Goal: Information Seeking & Learning: Find contact information

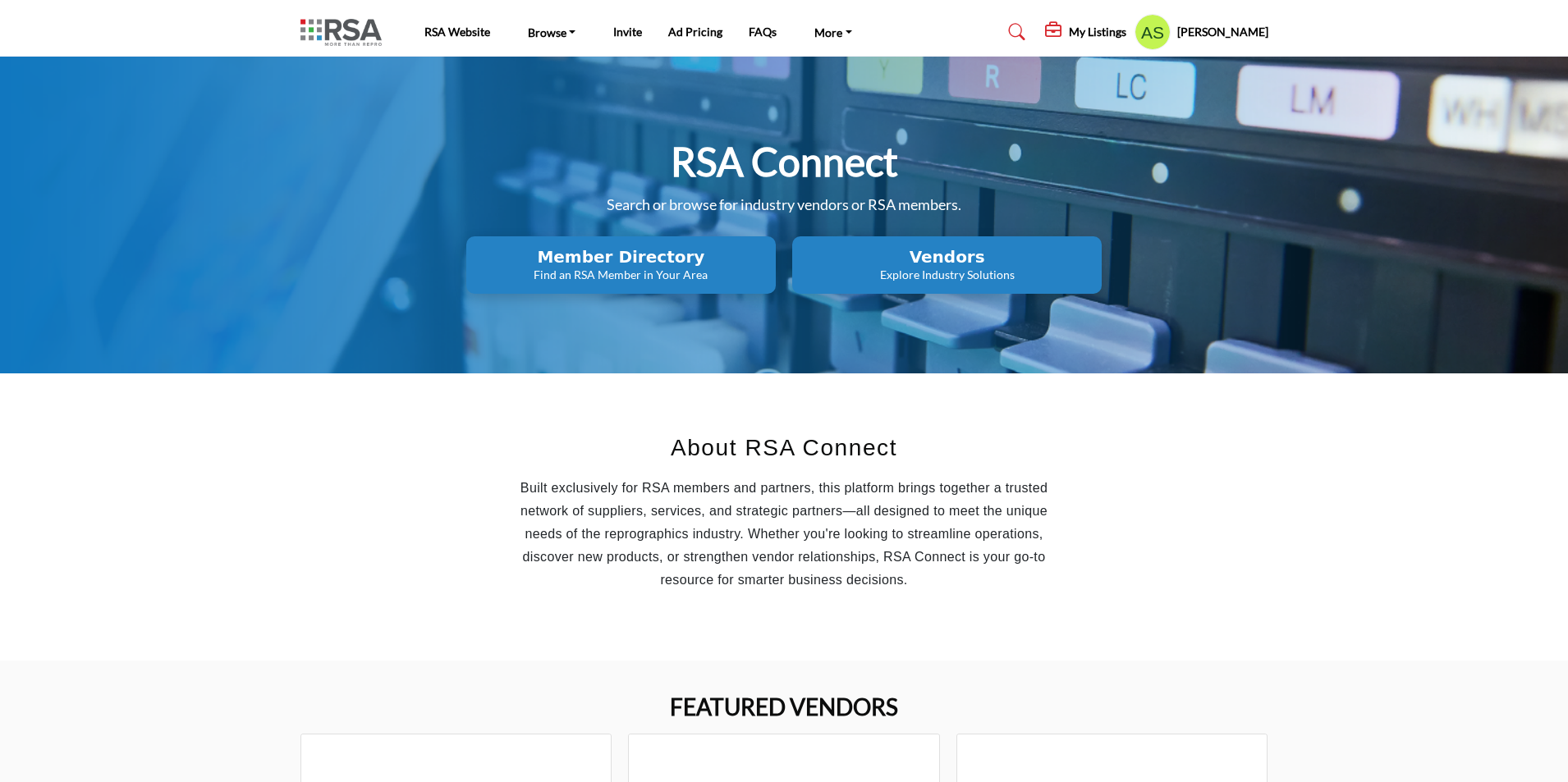
click at [603, 272] on p "Find an RSA Member in Your Area" at bounding box center [621, 275] width 300 height 17
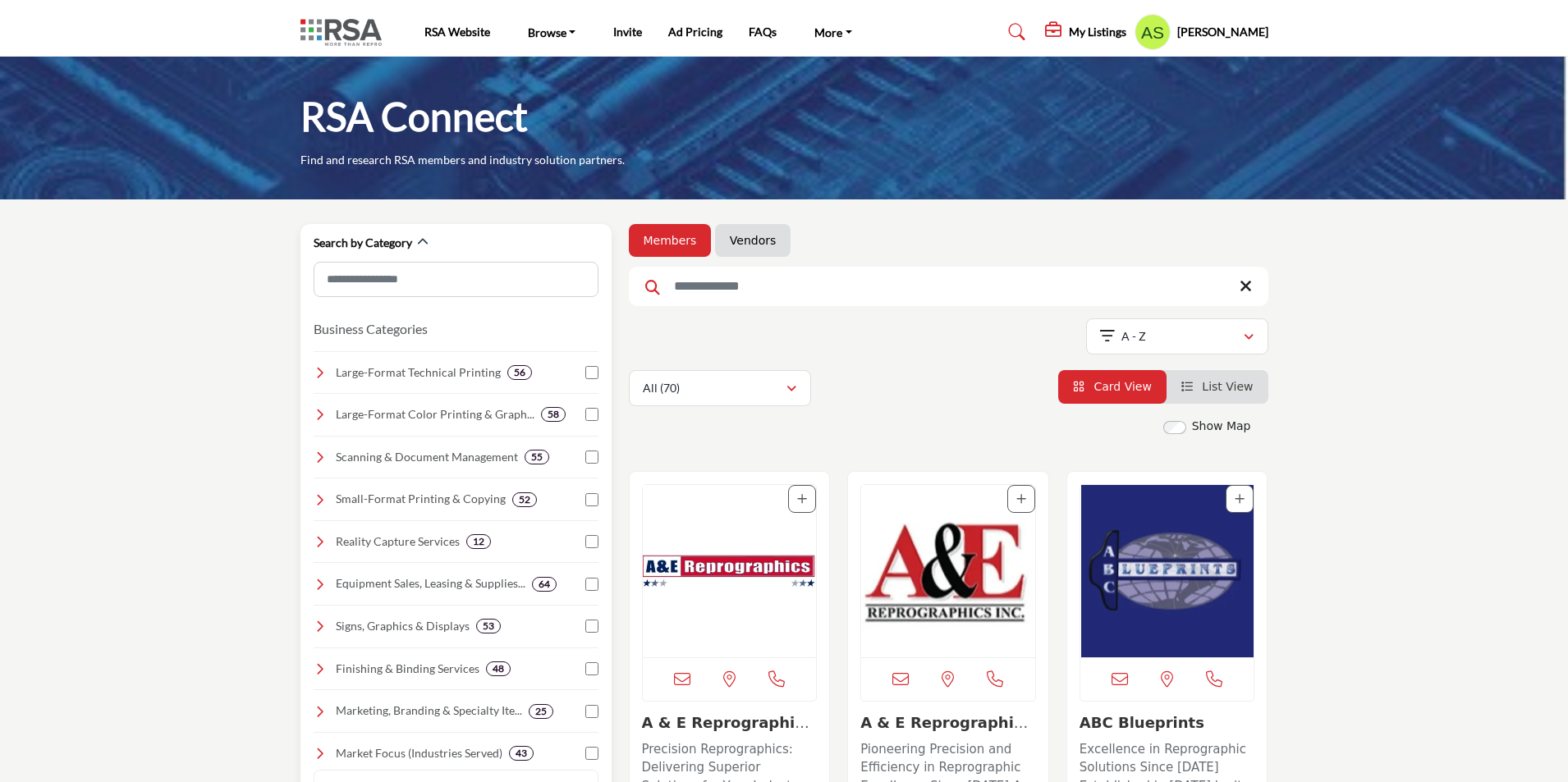
click at [323, 373] on icon at bounding box center [319, 372] width 13 height 13
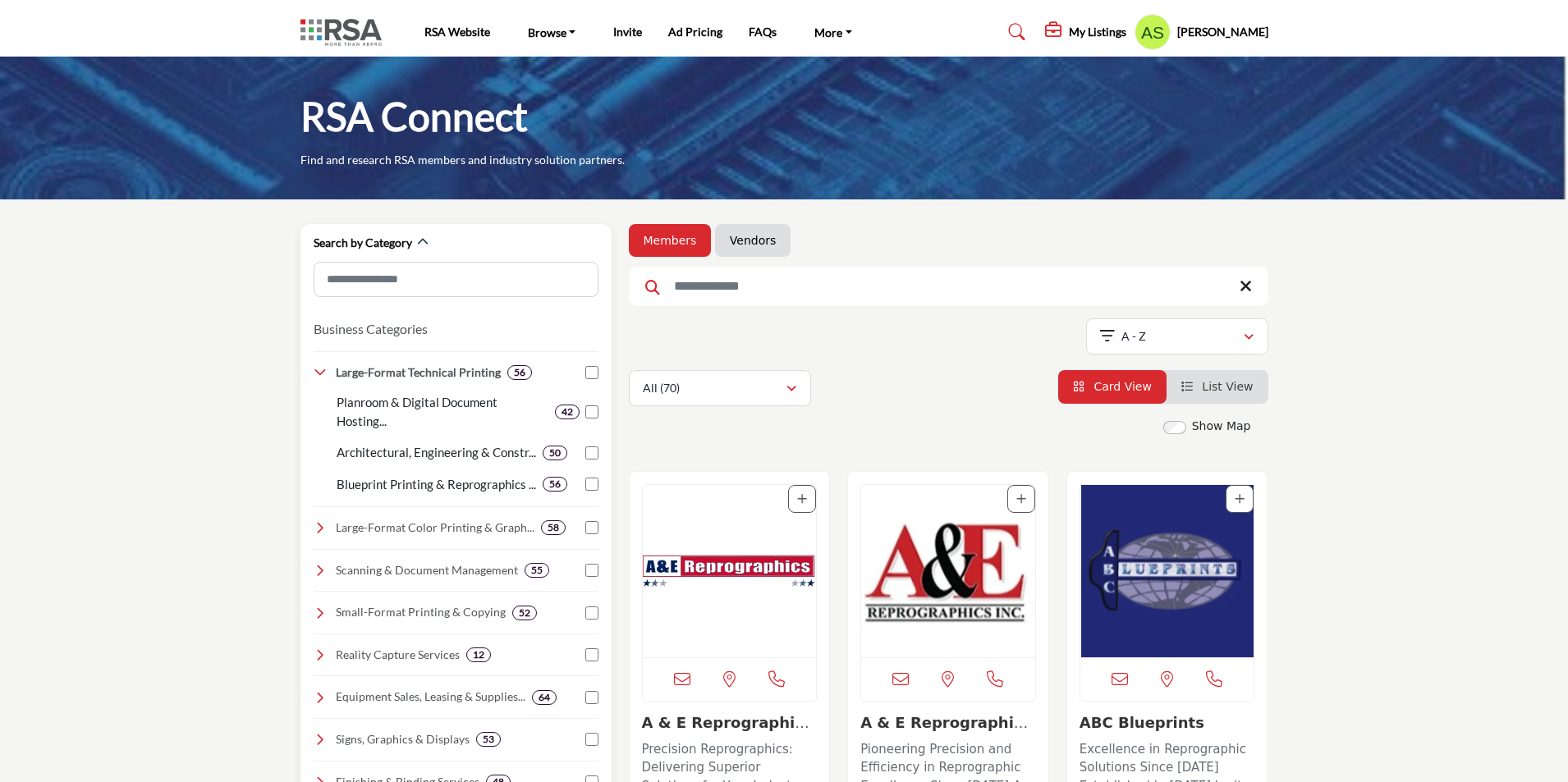
click at [323, 529] on icon at bounding box center [319, 527] width 13 height 13
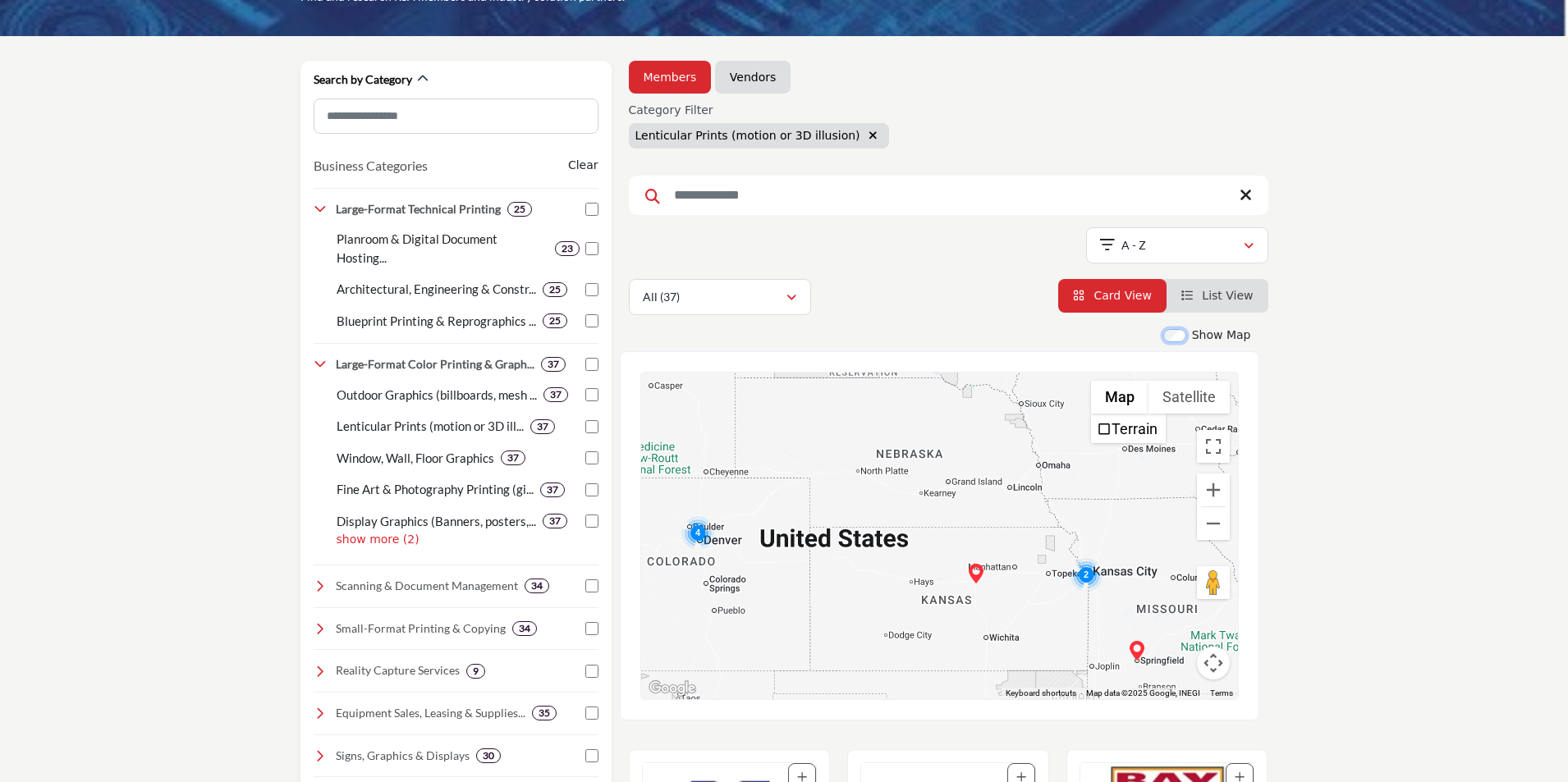
scroll to position [165, 0]
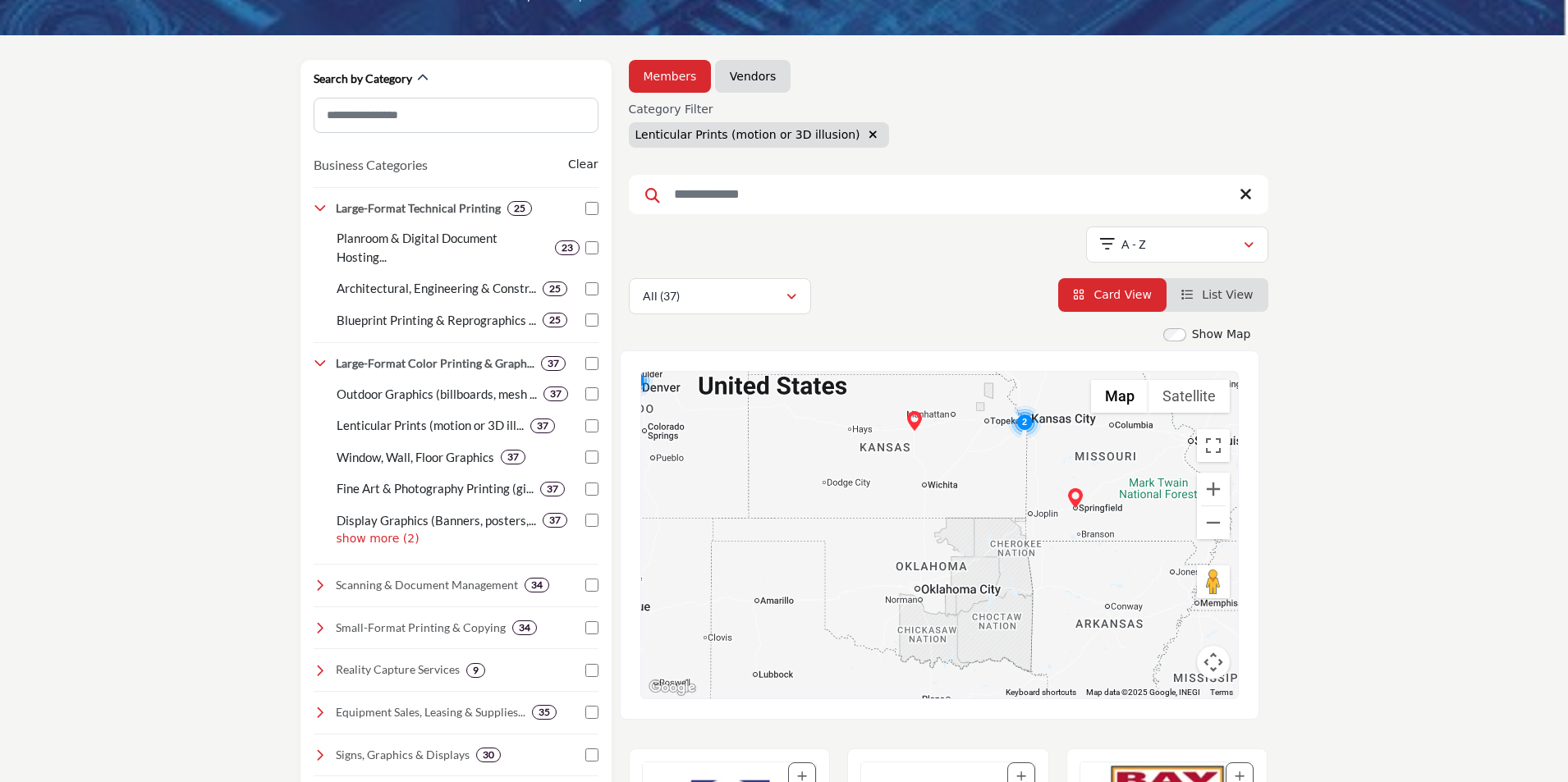
drag, startPoint x: 971, startPoint y: 663, endPoint x: 904, endPoint y: 519, distance: 158.8
click at [904, 519] on div at bounding box center [940, 534] width 597 height 326
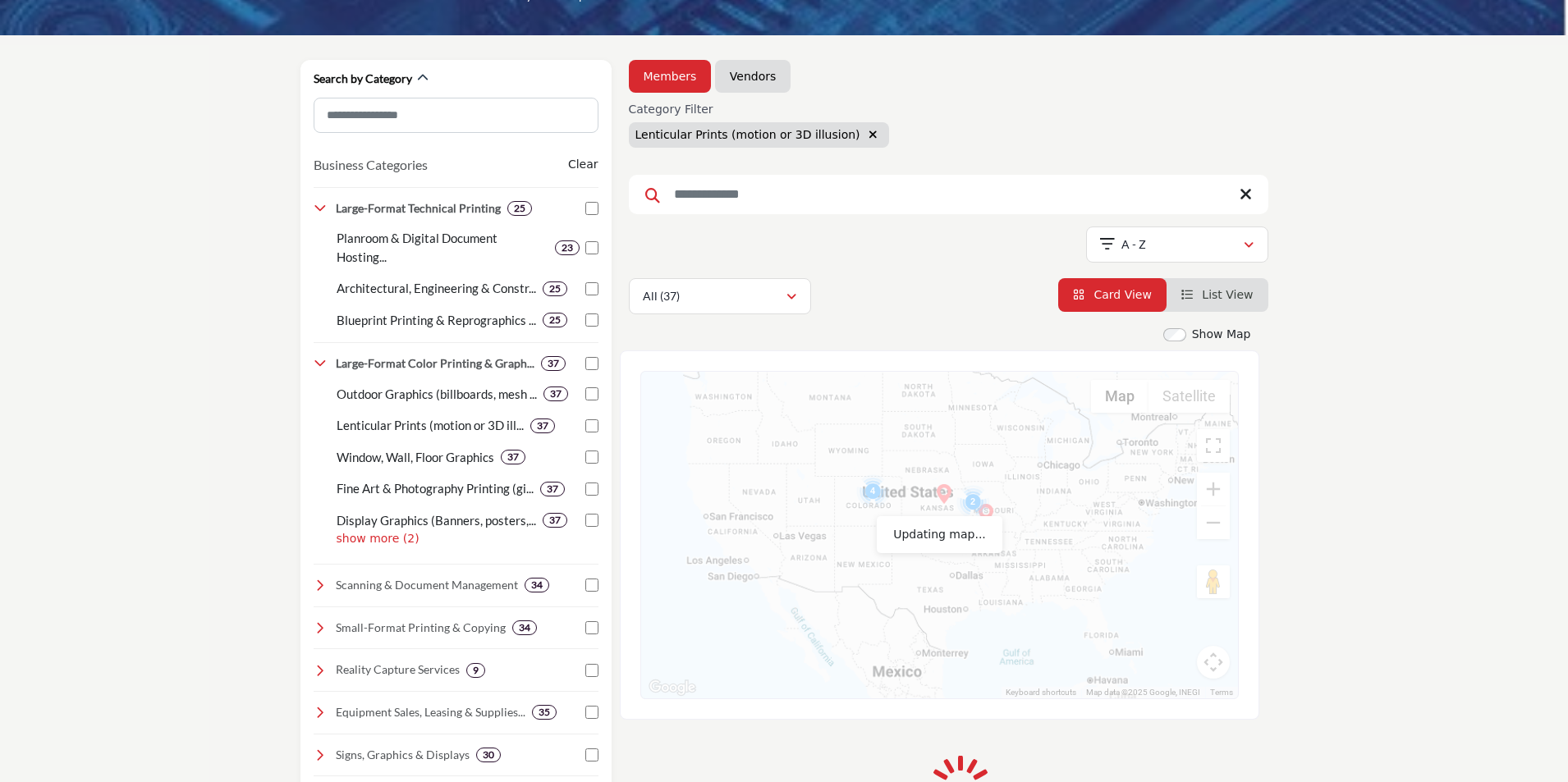
drag, startPoint x: 1018, startPoint y: 549, endPoint x: 1057, endPoint y: 579, distance: 49.2
click at [886, 449] on div at bounding box center [940, 534] width 597 height 326
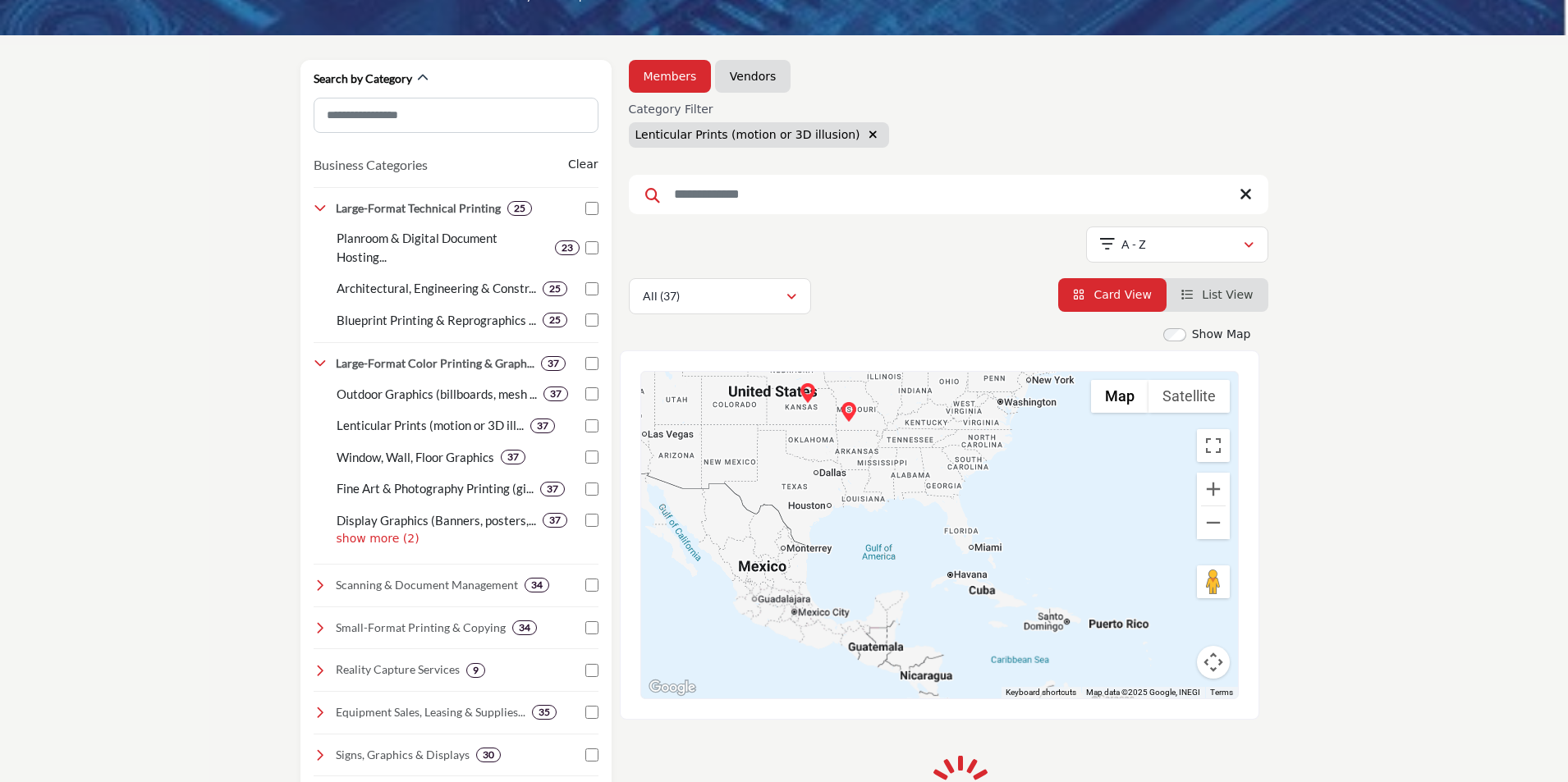
drag, startPoint x: 1057, startPoint y: 579, endPoint x: 906, endPoint y: 487, distance: 176.8
click at [906, 487] on div at bounding box center [940, 534] width 597 height 326
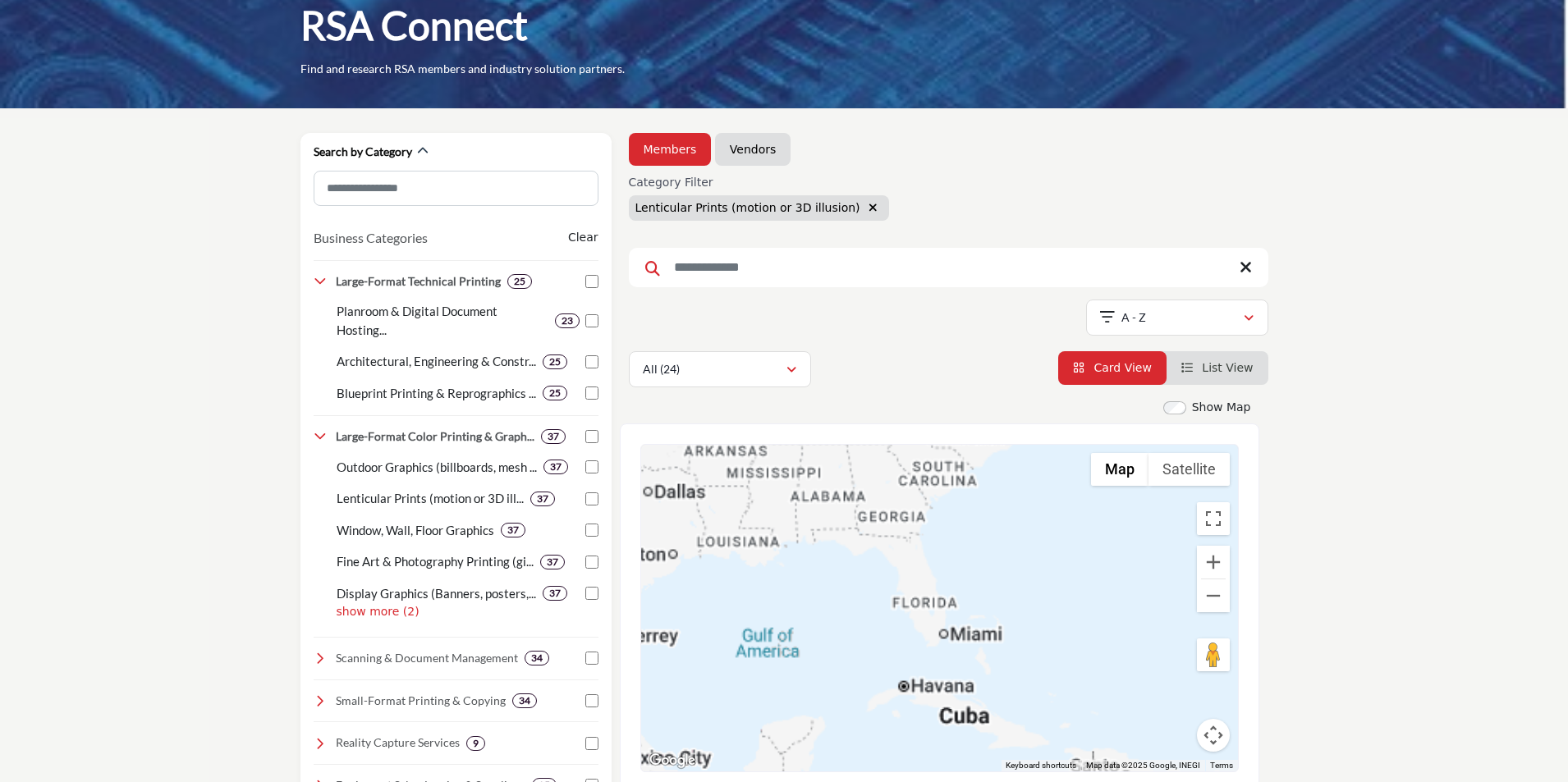
scroll to position [0, 0]
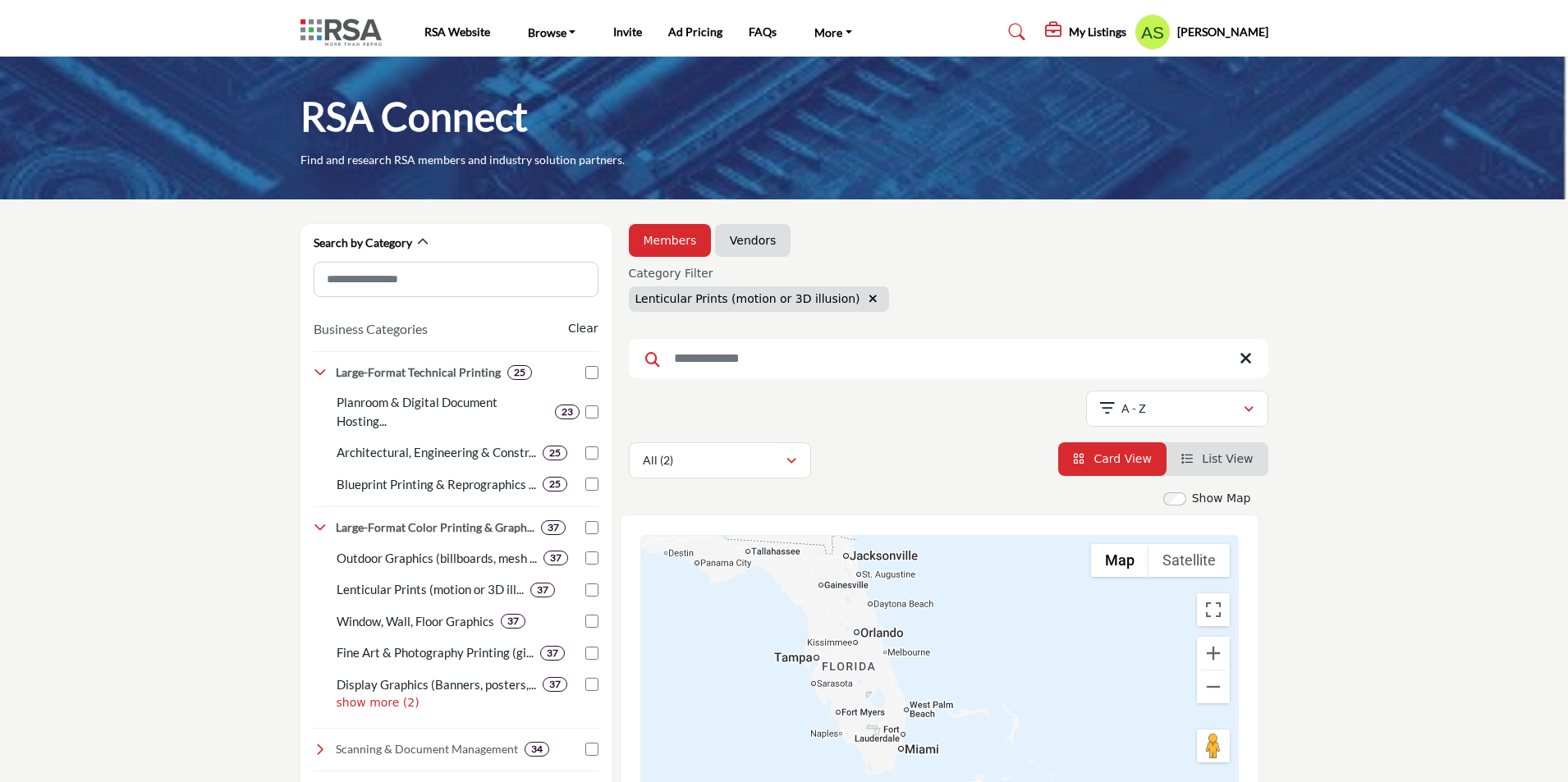
drag, startPoint x: 952, startPoint y: 656, endPoint x: 1005, endPoint y: 640, distance: 55.4
click at [1005, 640] on div at bounding box center [940, 699] width 597 height 326
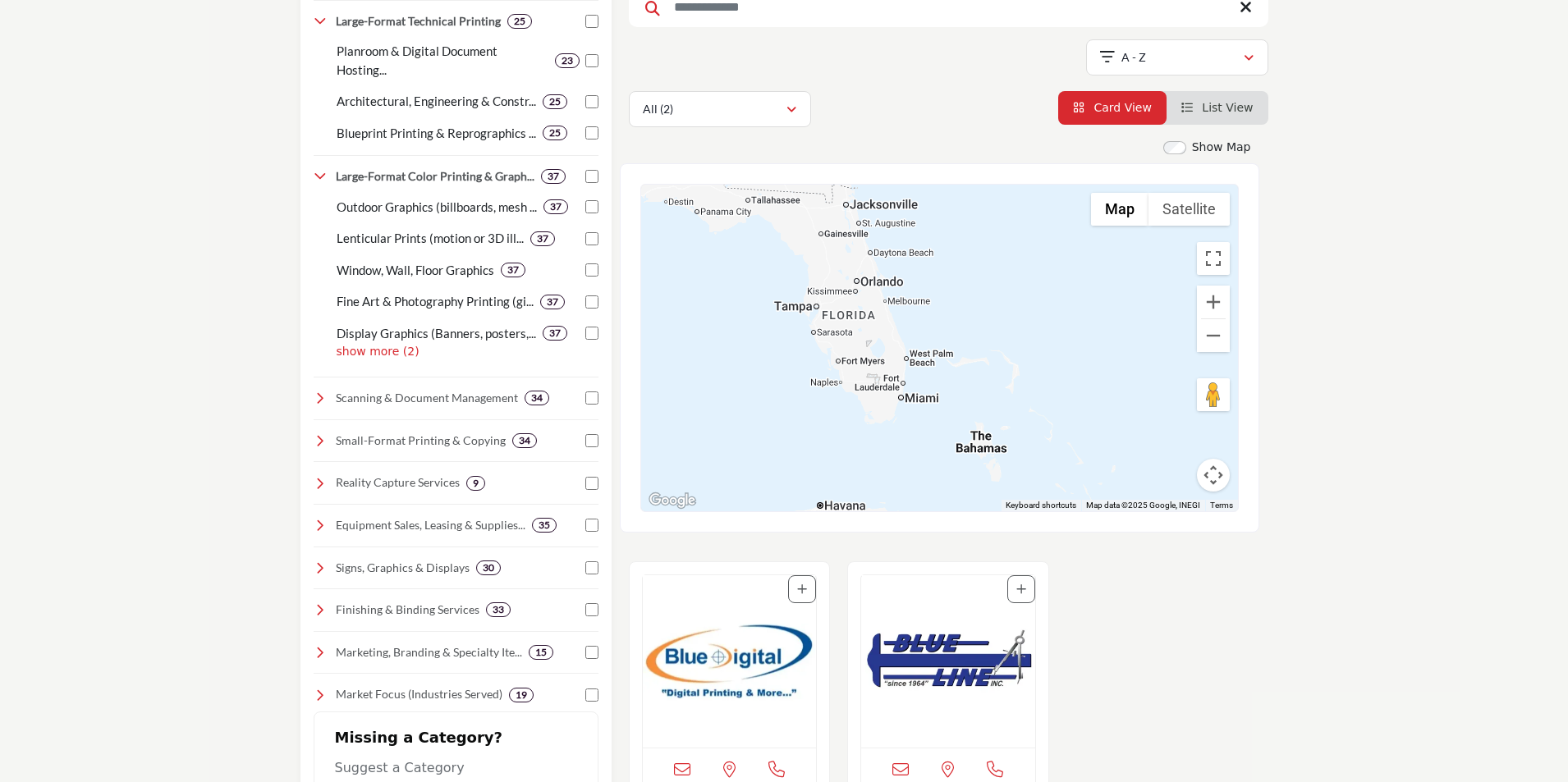
scroll to position [328, 0]
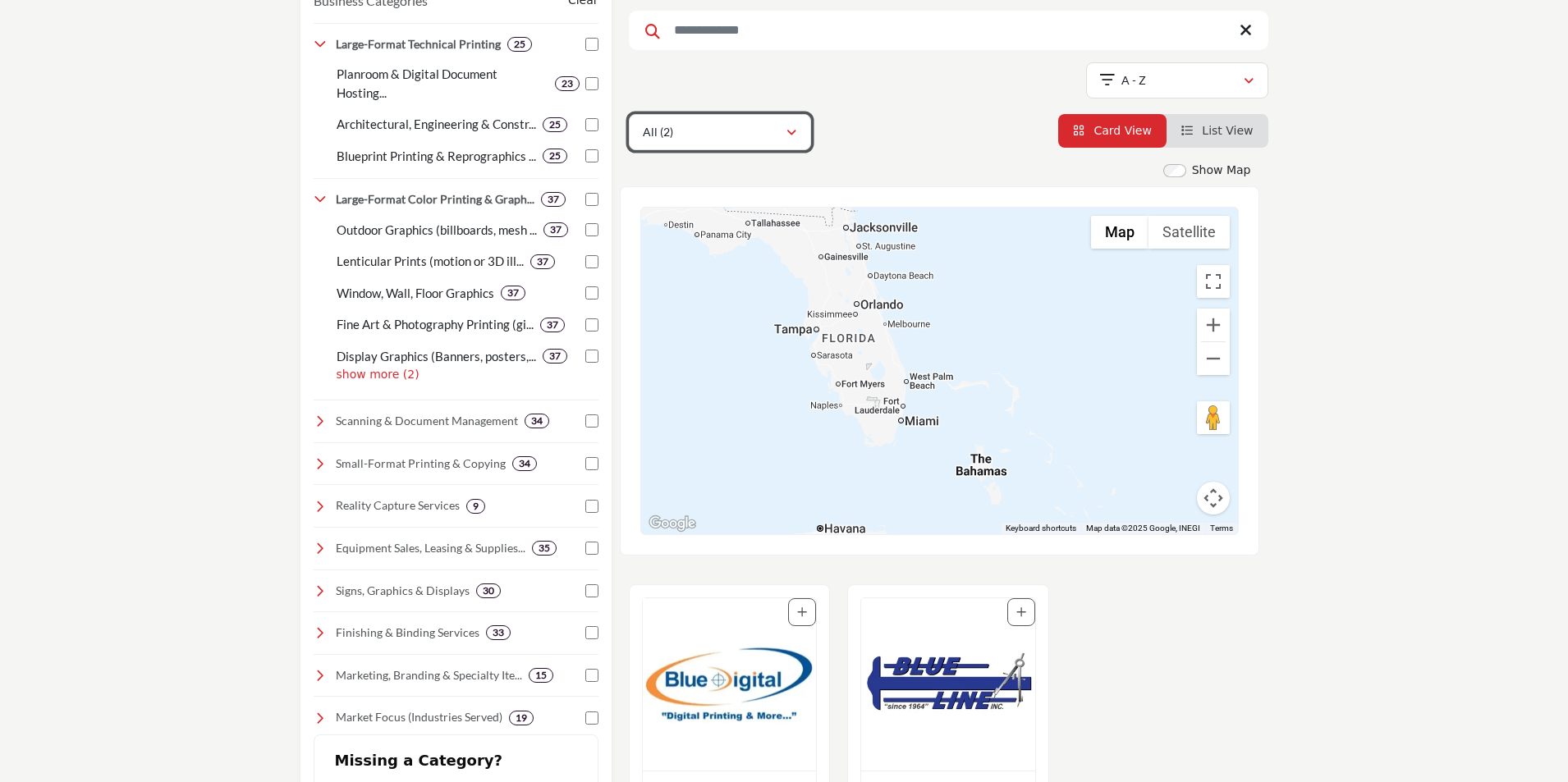
click at [753, 143] on button "All (2)" at bounding box center [720, 132] width 182 height 36
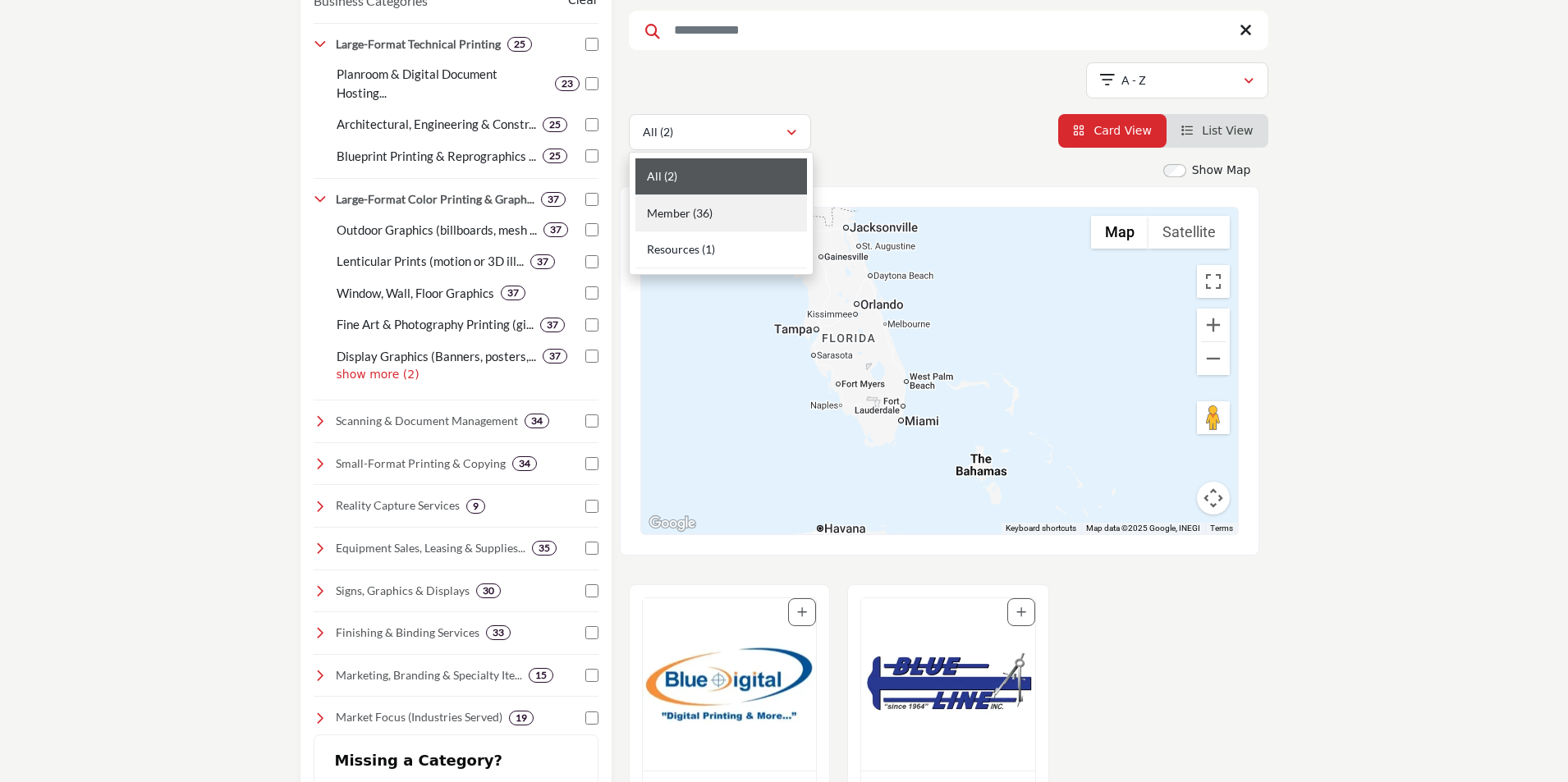
click at [729, 215] on div "Member (36)" at bounding box center [721, 214] width 172 height 37
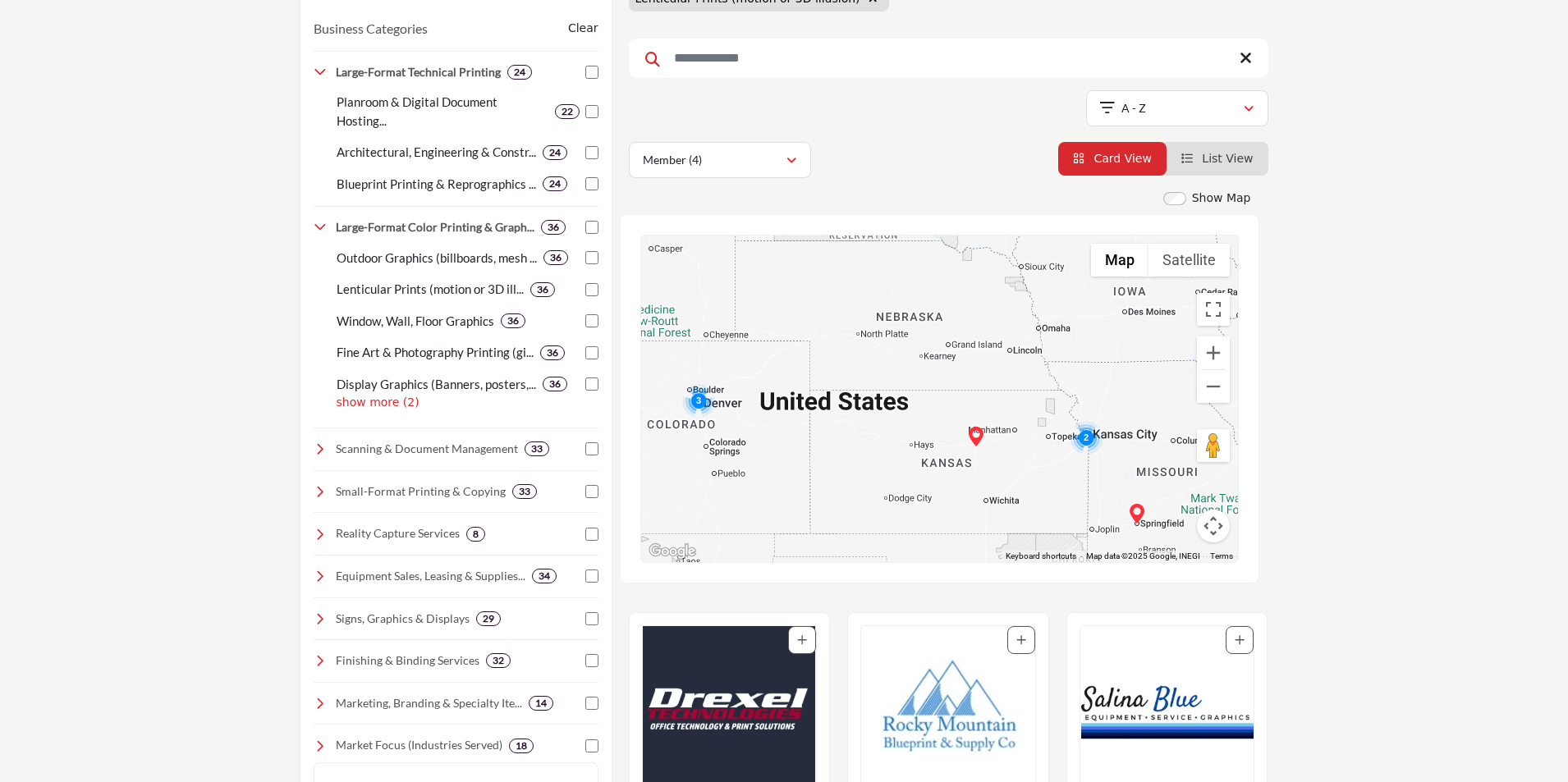
click at [788, 134] on div "Members Vendors Category Filter Lenticular Prints (motion or 3D illusion) Searc…" at bounding box center [949, 51] width 640 height 255
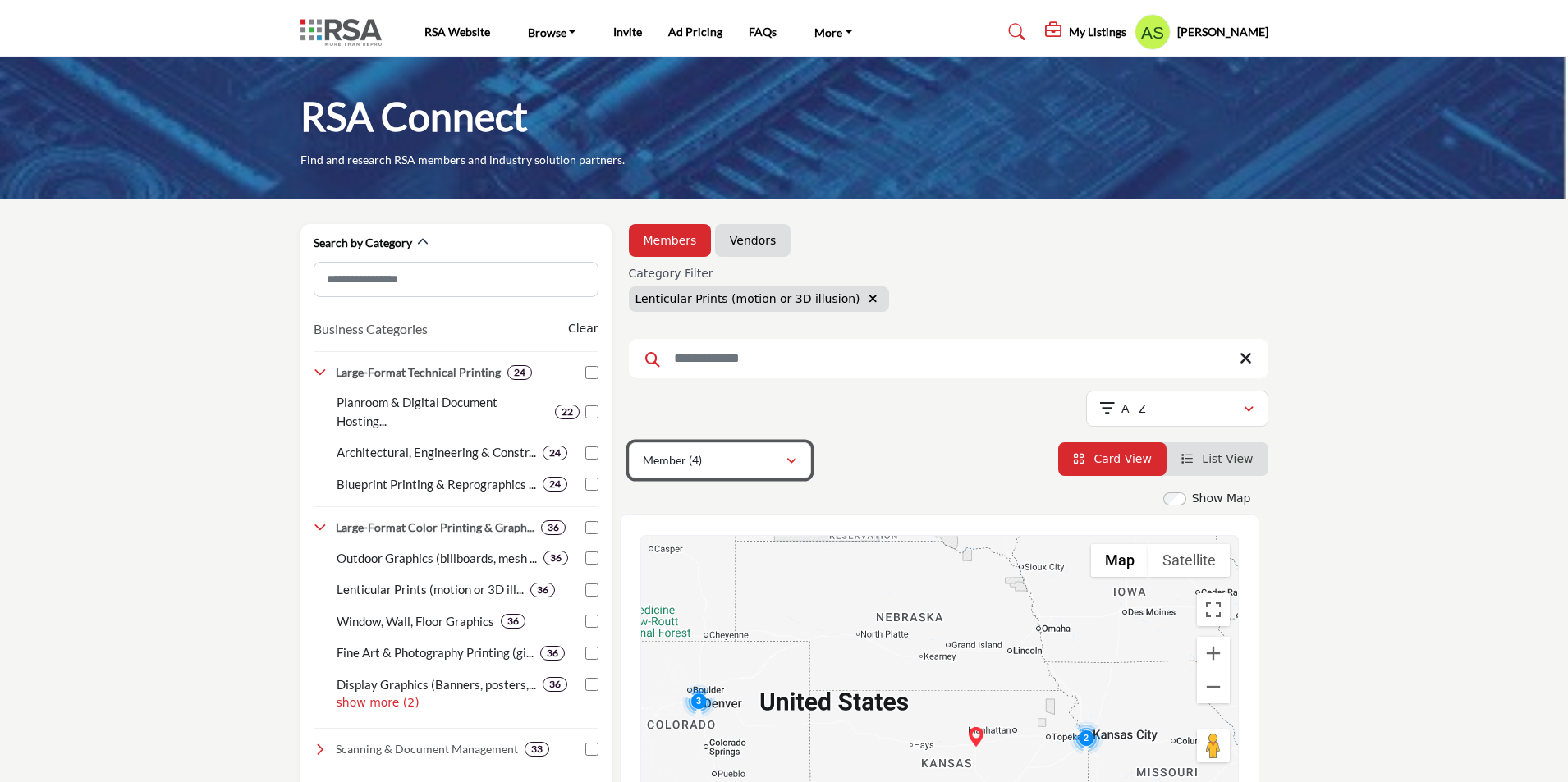
click at [780, 472] on button "Member (4)" at bounding box center [720, 460] width 182 height 36
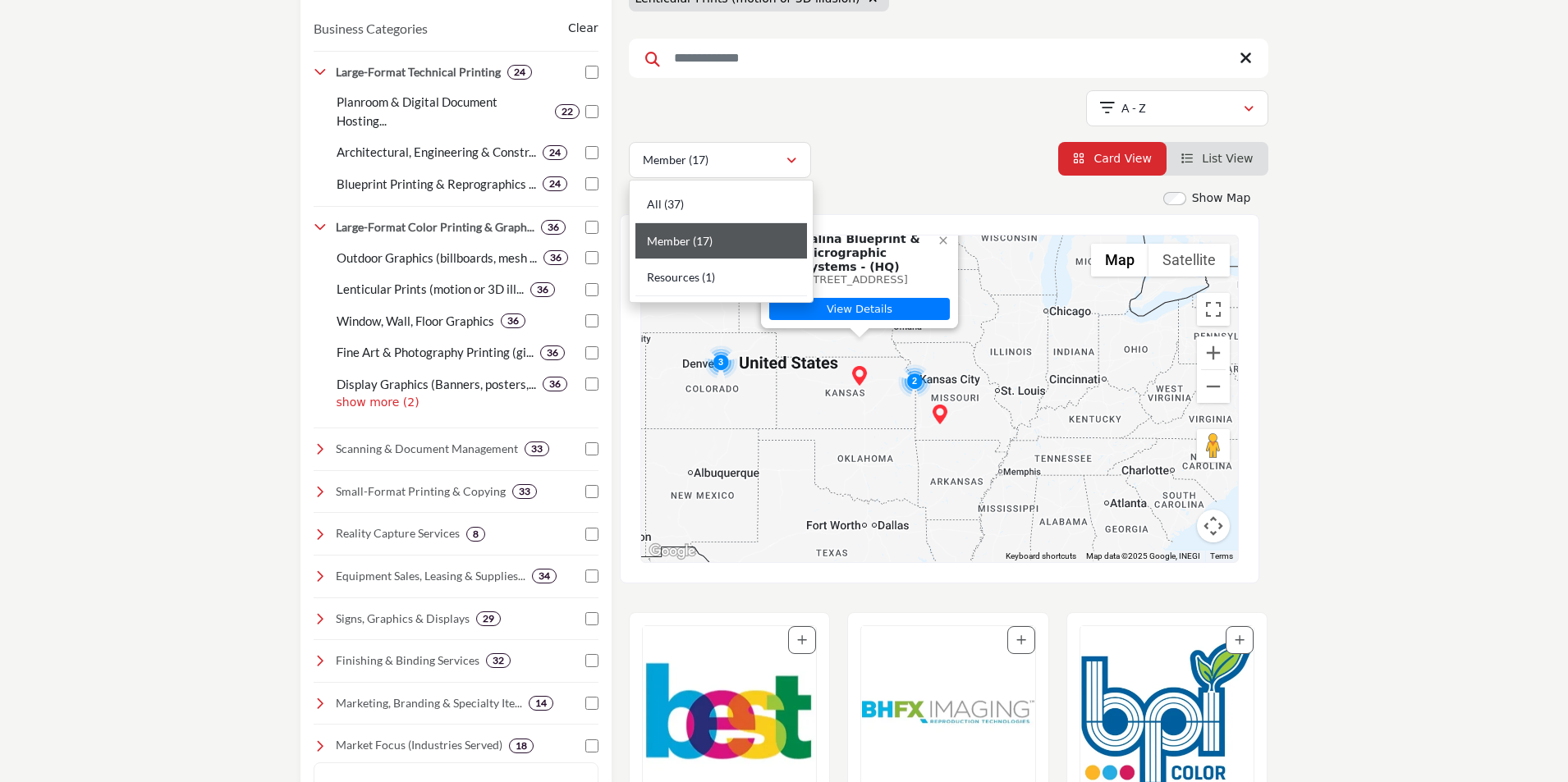
scroll to position [9, 0]
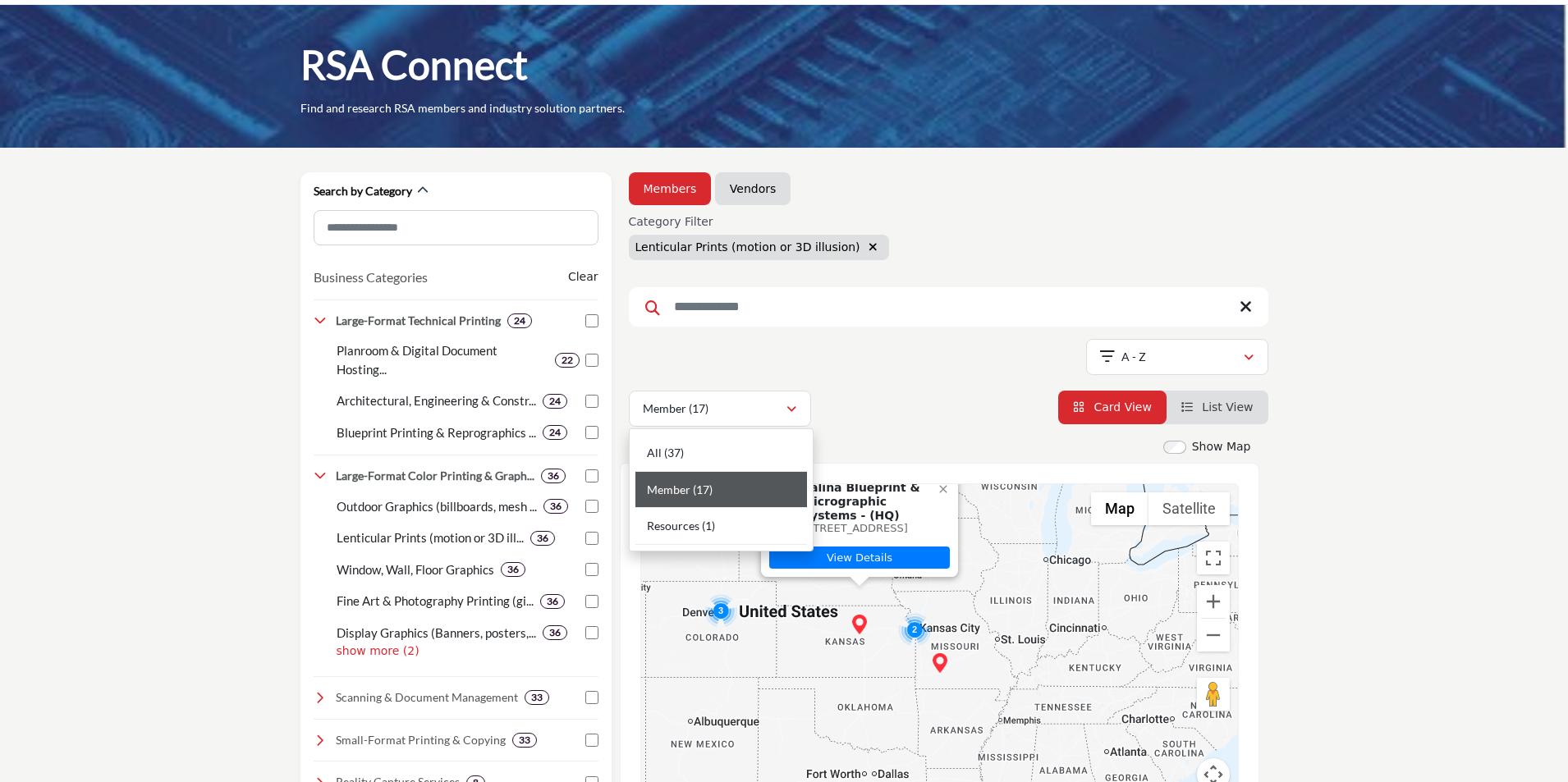
drag, startPoint x: 990, startPoint y: 460, endPoint x: 858, endPoint y: 393, distance: 148.0
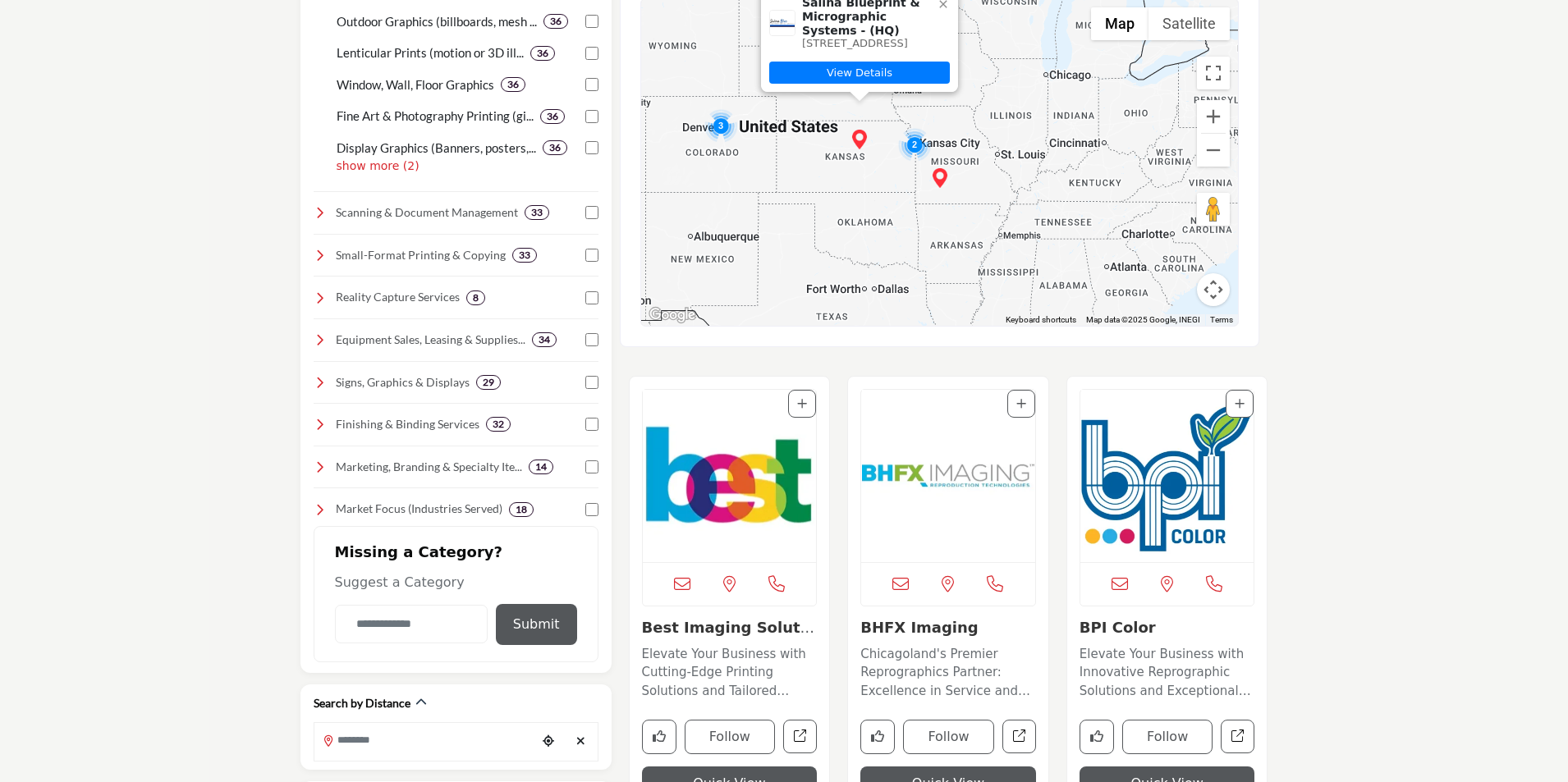
scroll to position [246, 0]
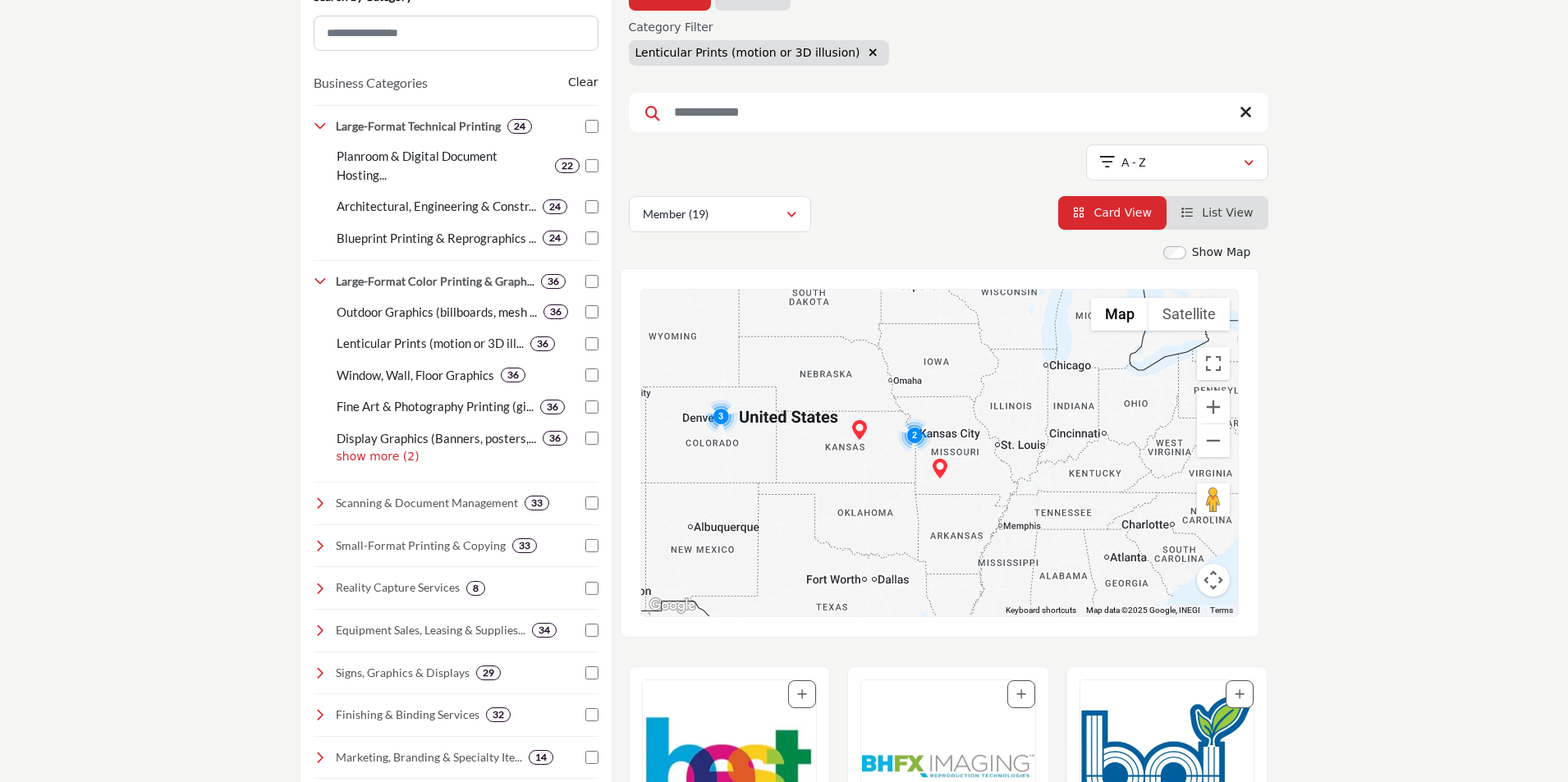
click at [869, 52] on icon "button" at bounding box center [873, 52] width 9 height 12
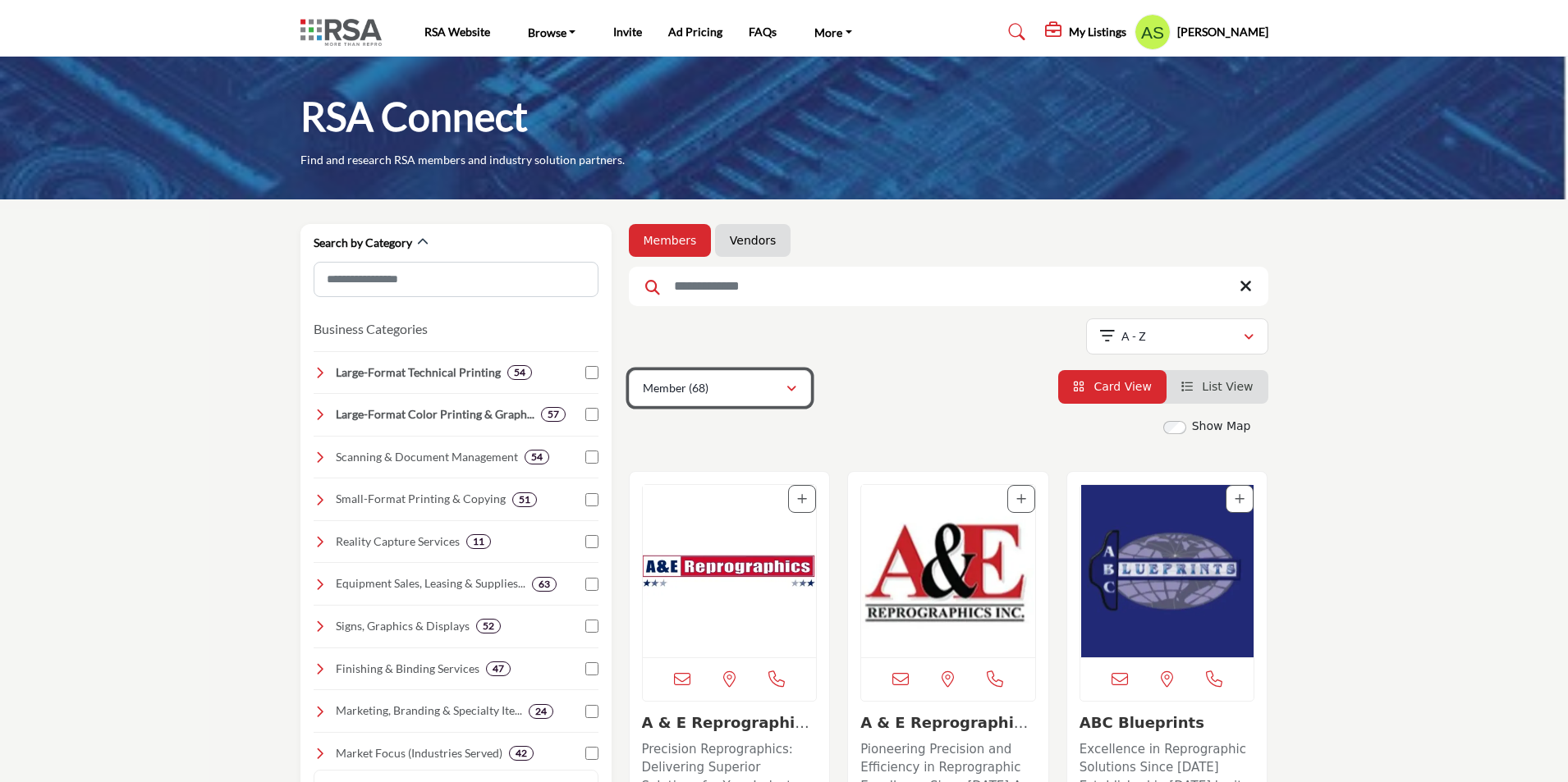
click at [776, 391] on div "Member (68)" at bounding box center [713, 388] width 142 height 19
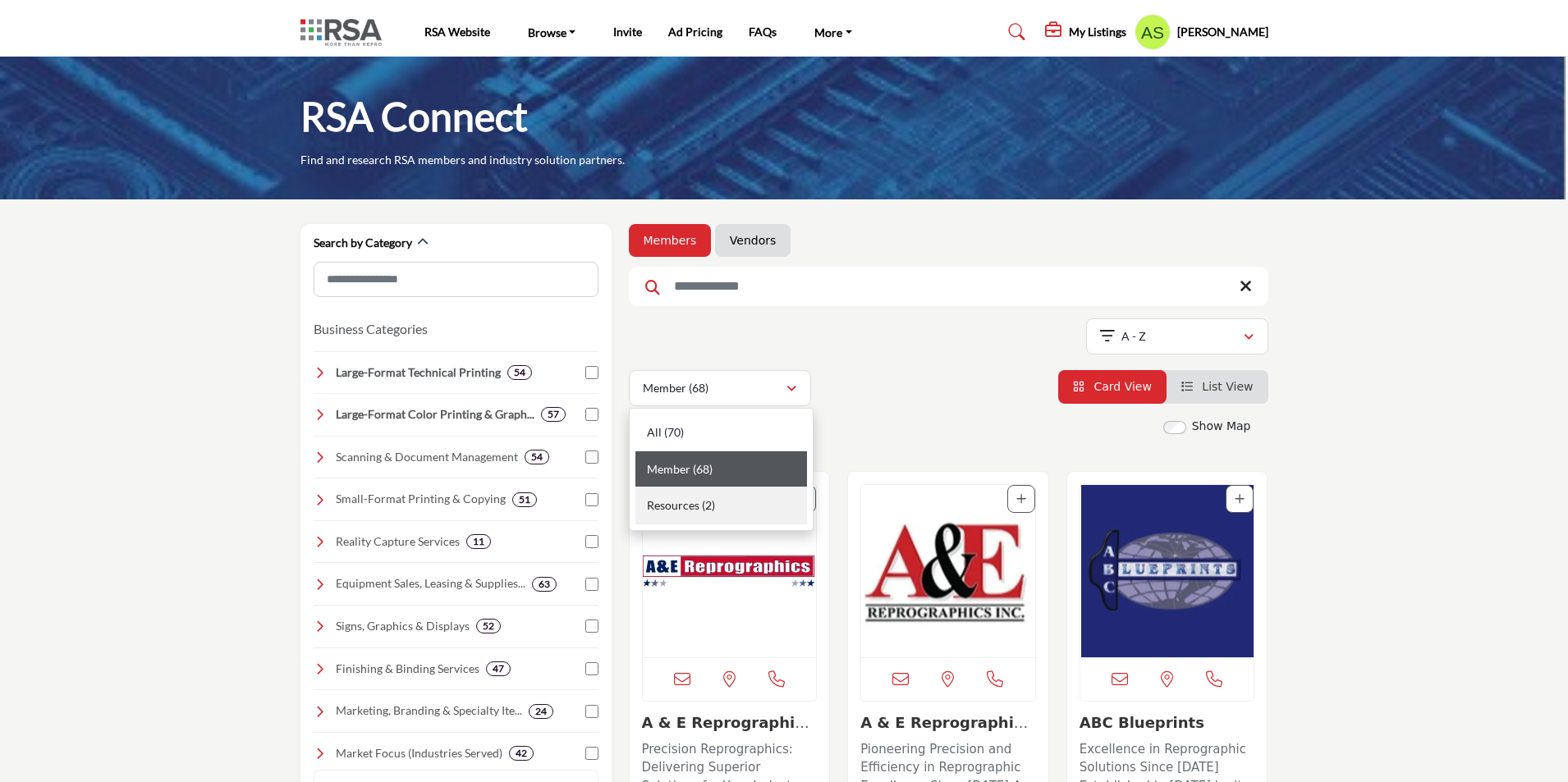
click at [740, 518] on div "Resources (2)" at bounding box center [721, 506] width 172 height 37
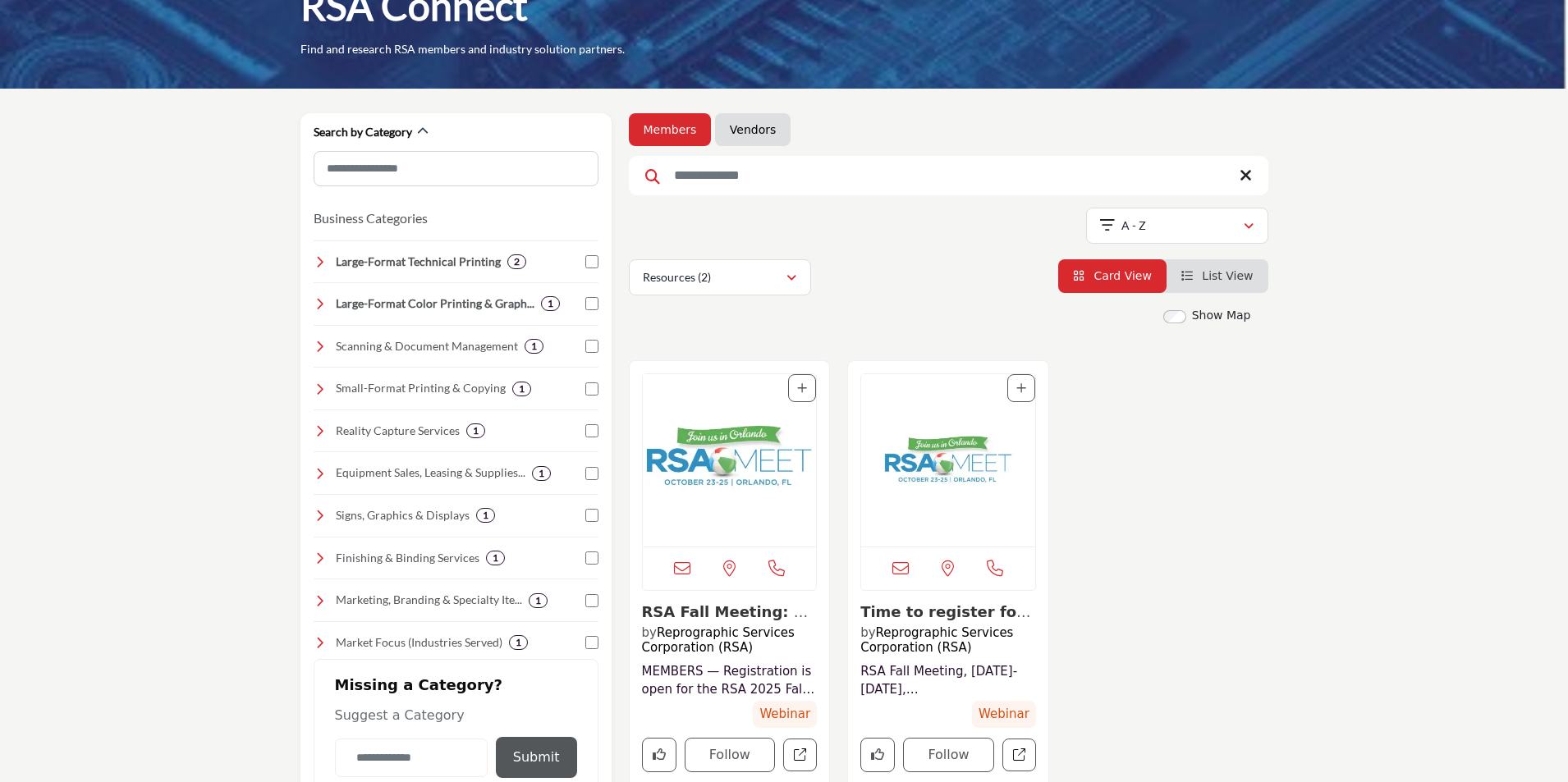
scroll to position [82, 0]
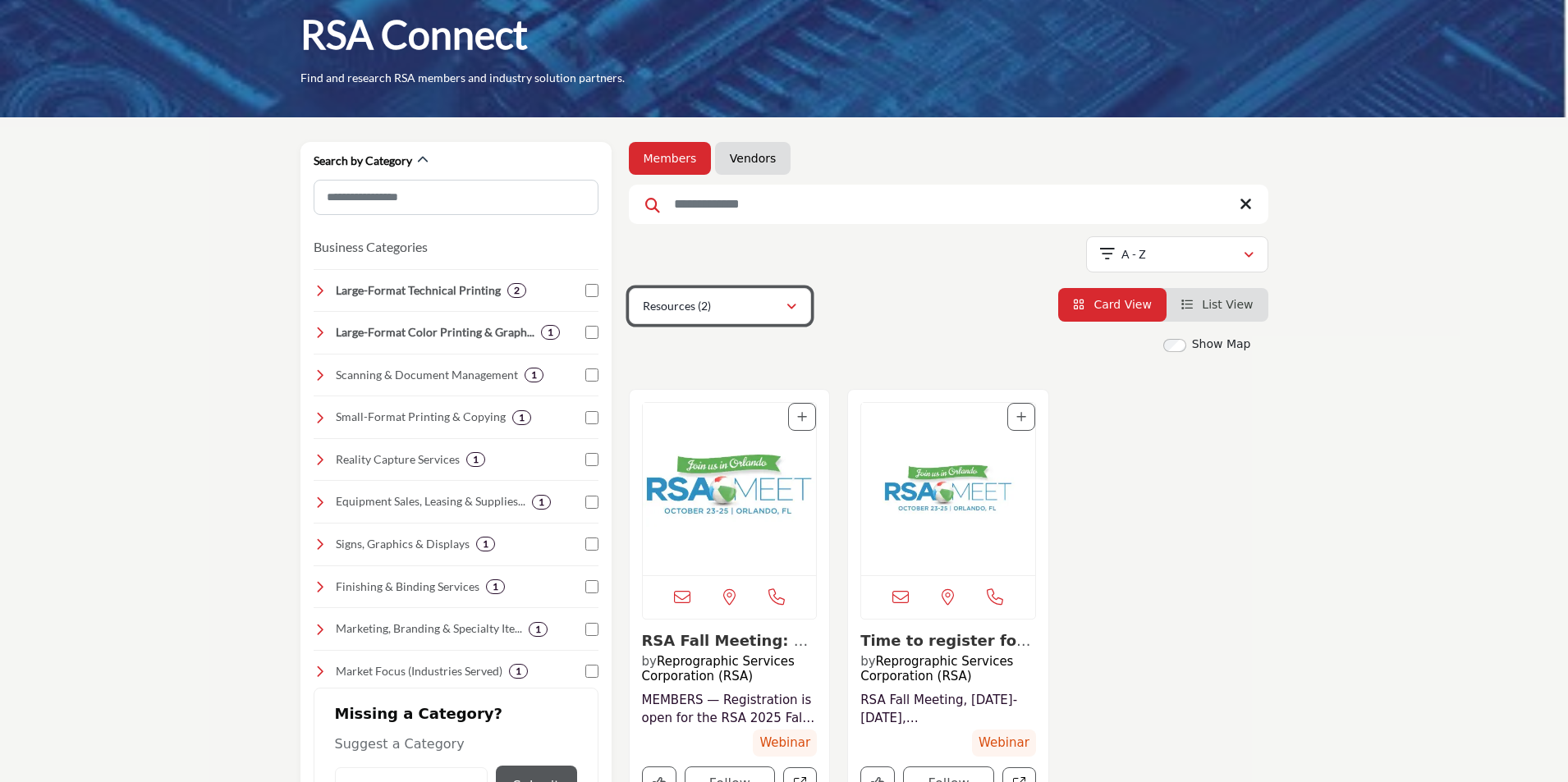
click at [729, 300] on div "Resources (2)" at bounding box center [713, 306] width 142 height 19
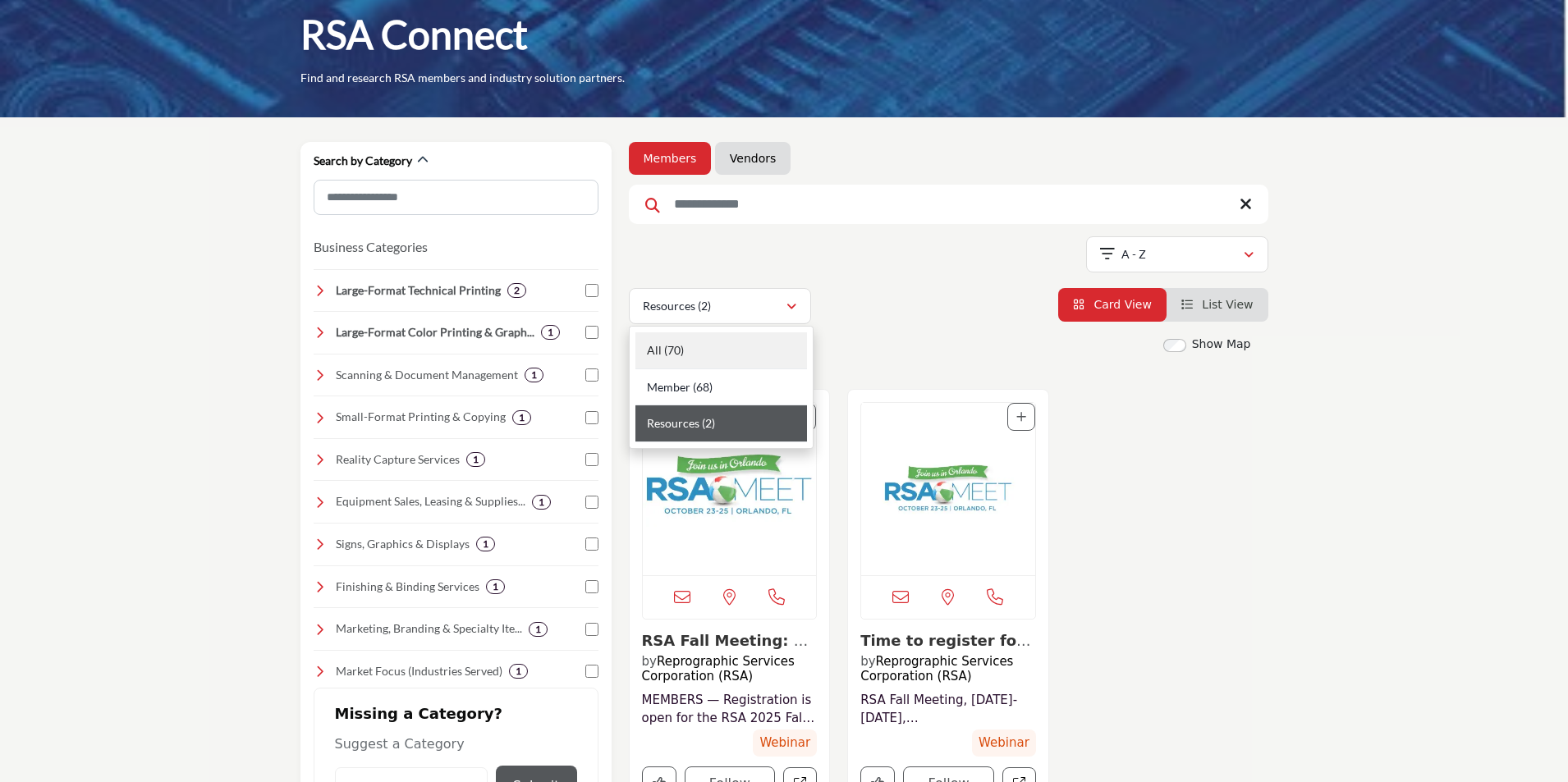
click at [690, 364] on div "All (70)" at bounding box center [721, 351] width 172 height 37
